Goal: Find specific page/section

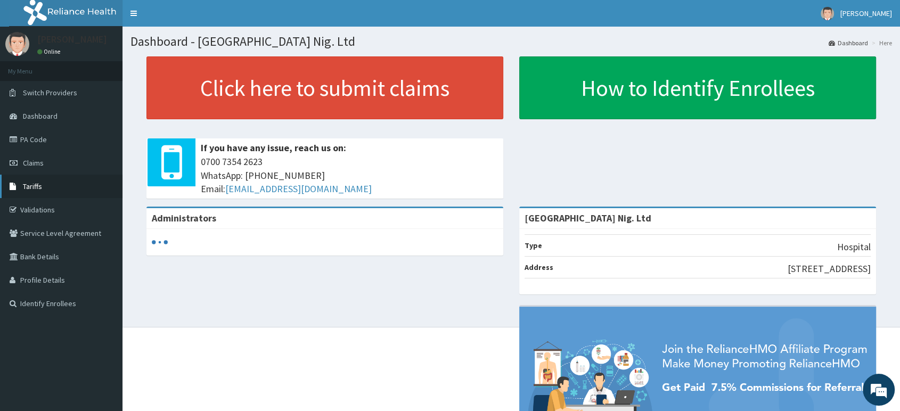
click at [45, 178] on link "Tariffs" at bounding box center [61, 186] width 122 height 23
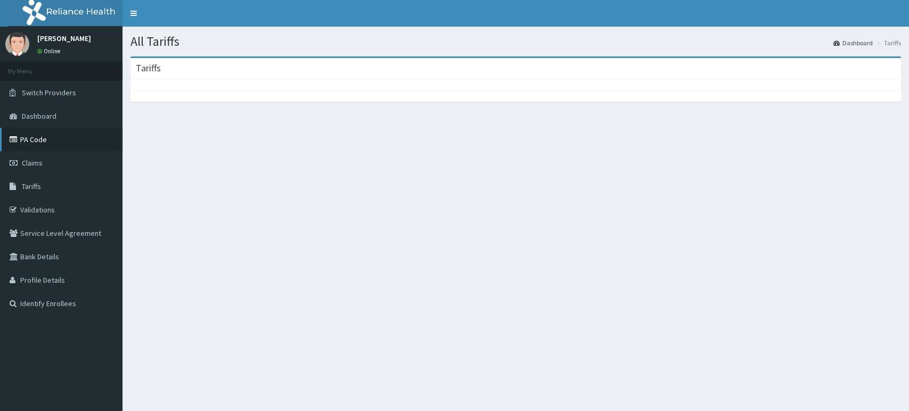
click at [59, 138] on link "PA Code" at bounding box center [61, 139] width 122 height 23
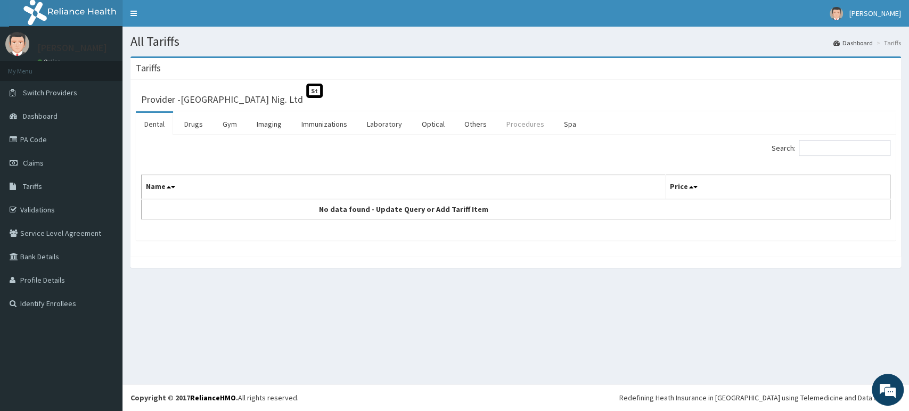
click at [525, 127] on link "Procedures" at bounding box center [525, 124] width 55 height 22
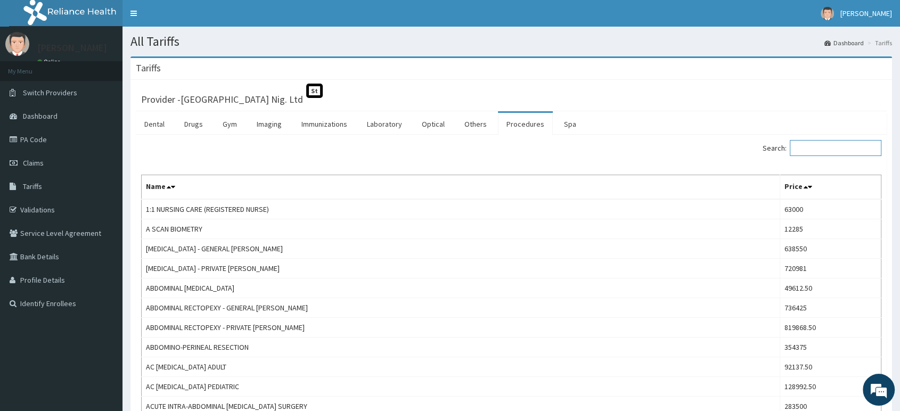
click at [822, 152] on input "Search:" at bounding box center [836, 148] width 92 height 16
paste input "Orthopeadic - C ARM FLUOROSCOPY (MINOR) - Private"
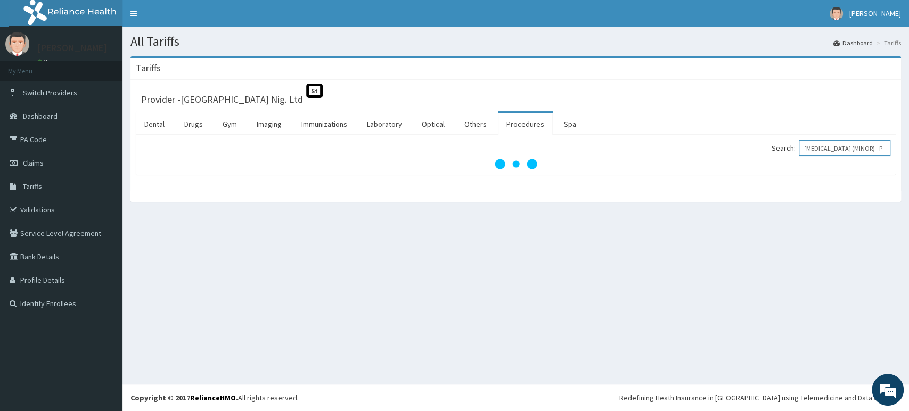
scroll to position [0, 59]
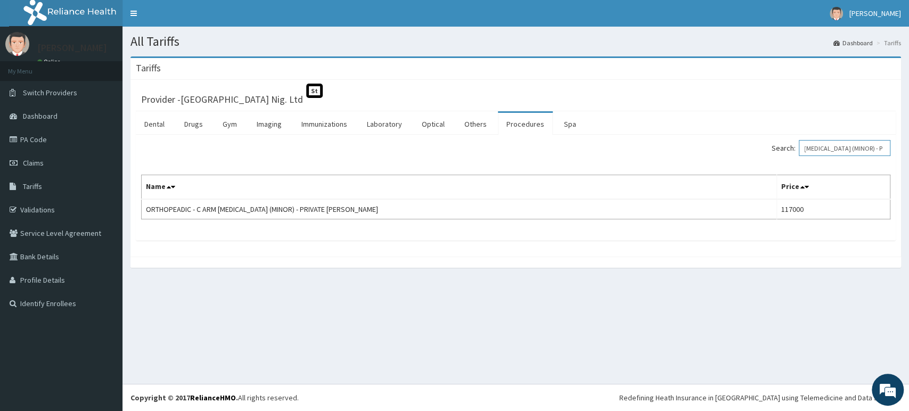
type input "Orthopeadic - C ARM FLUOROSCOPY (MINOR) - P"
click at [48, 140] on link "PA Code" at bounding box center [61, 139] width 122 height 23
